Goal: Task Accomplishment & Management: Manage account settings

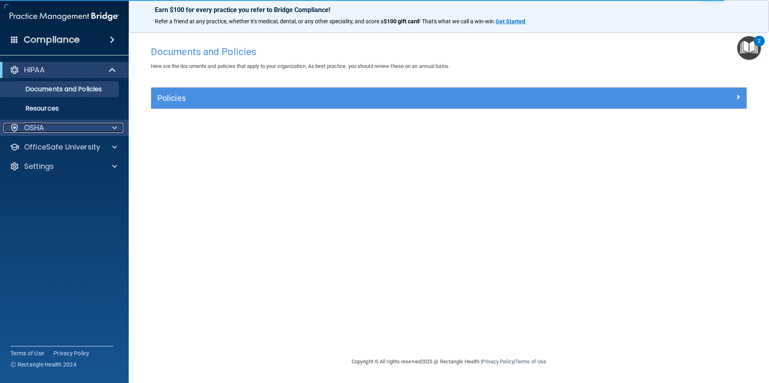
click at [46, 130] on div "OSHA" at bounding box center [54, 128] width 100 height 10
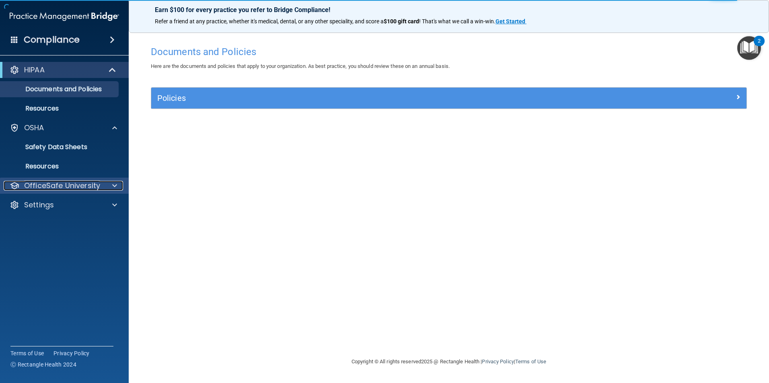
click at [54, 183] on p "OfficeSafe University" at bounding box center [62, 186] width 76 height 10
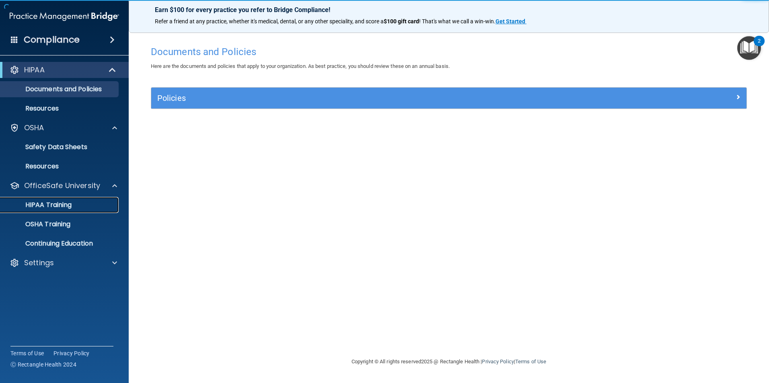
click at [62, 203] on p "HIPAA Training" at bounding box center [38, 205] width 66 height 8
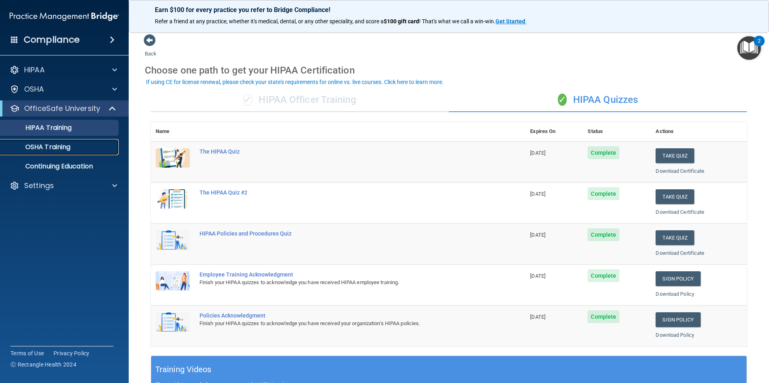
click at [62, 147] on p "OSHA Training" at bounding box center [37, 147] width 65 height 8
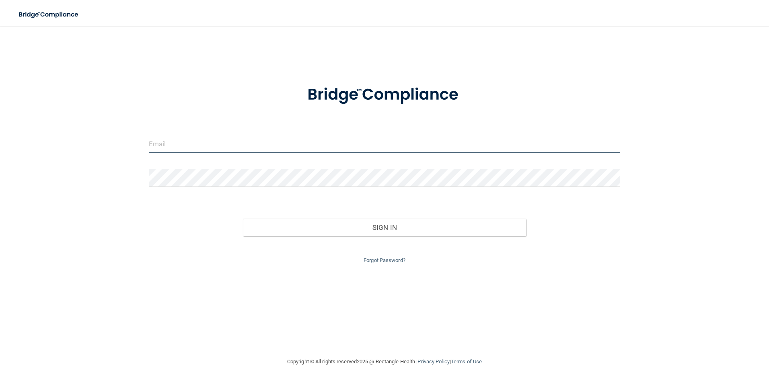
click at [224, 149] on input "email" at bounding box center [385, 144] width 472 height 18
type input "[EMAIL_ADDRESS][DOMAIN_NAME]"
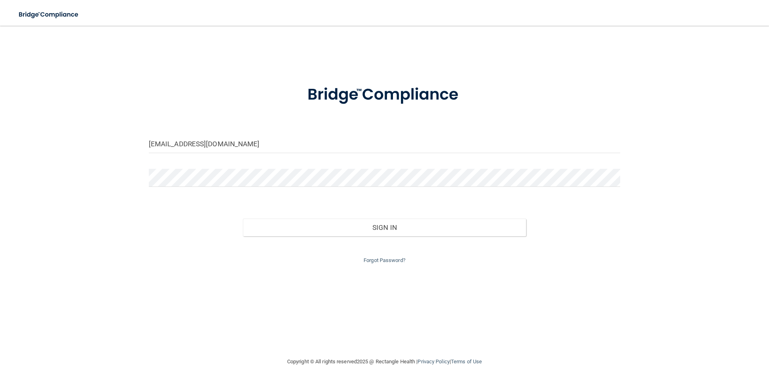
click at [195, 188] on div at bounding box center [385, 181] width 484 height 24
click at [182, 167] on form "[EMAIL_ADDRESS][DOMAIN_NAME] Invalid email/password. You don't have permission …" at bounding box center [385, 169] width 472 height 191
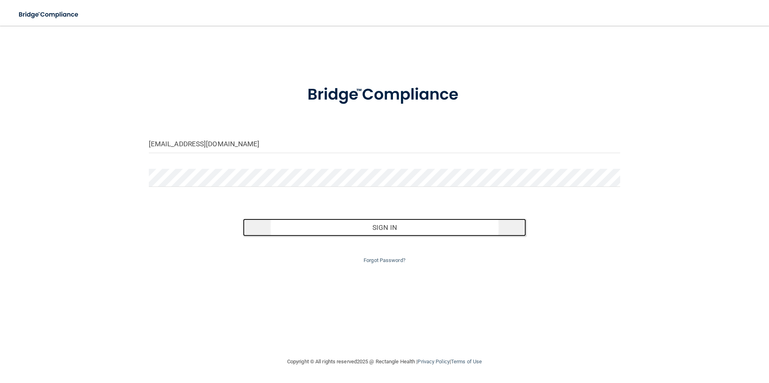
click at [354, 230] on button "Sign In" at bounding box center [384, 228] width 283 height 18
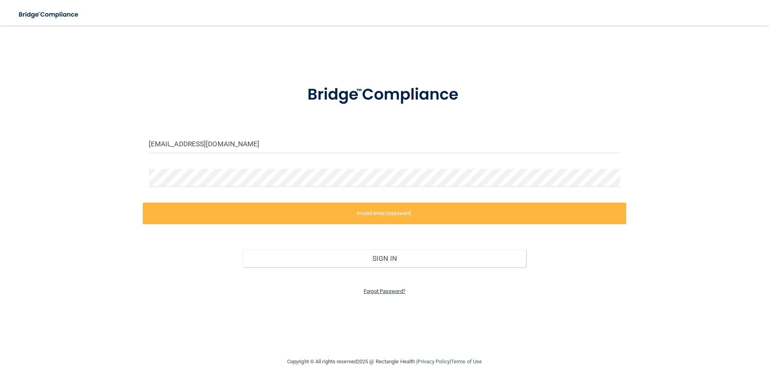
click at [368, 292] on link "Forgot Password?" at bounding box center [384, 291] width 42 height 6
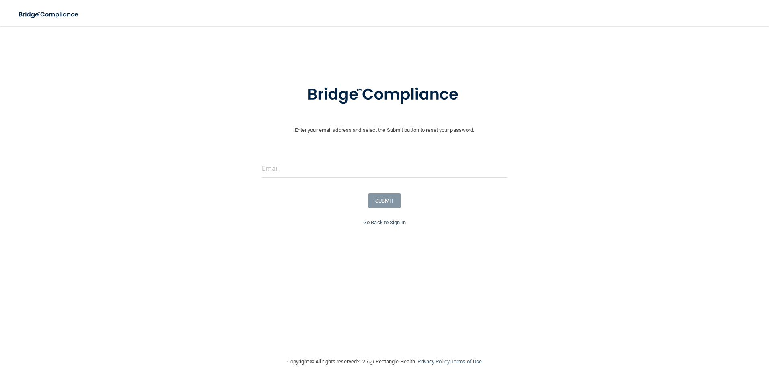
click at [328, 180] on div at bounding box center [385, 172] width 258 height 24
click at [324, 168] on input "email" at bounding box center [385, 169] width 246 height 18
type input "d"
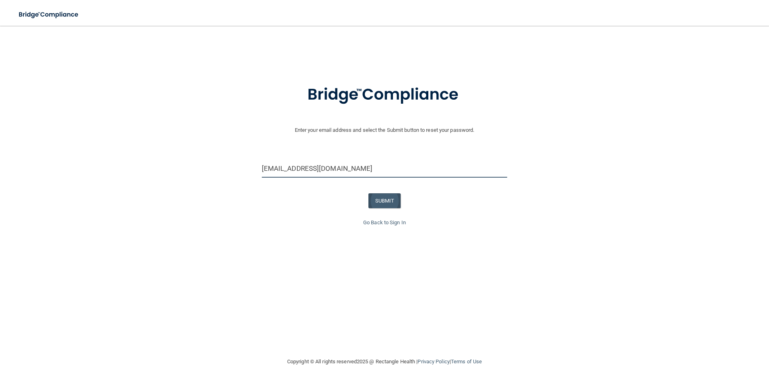
type input "Darmax67@comcast.net"
click at [379, 202] on button "SUBMIT" at bounding box center [384, 200] width 33 height 15
